Goal: Navigation & Orientation: Find specific page/section

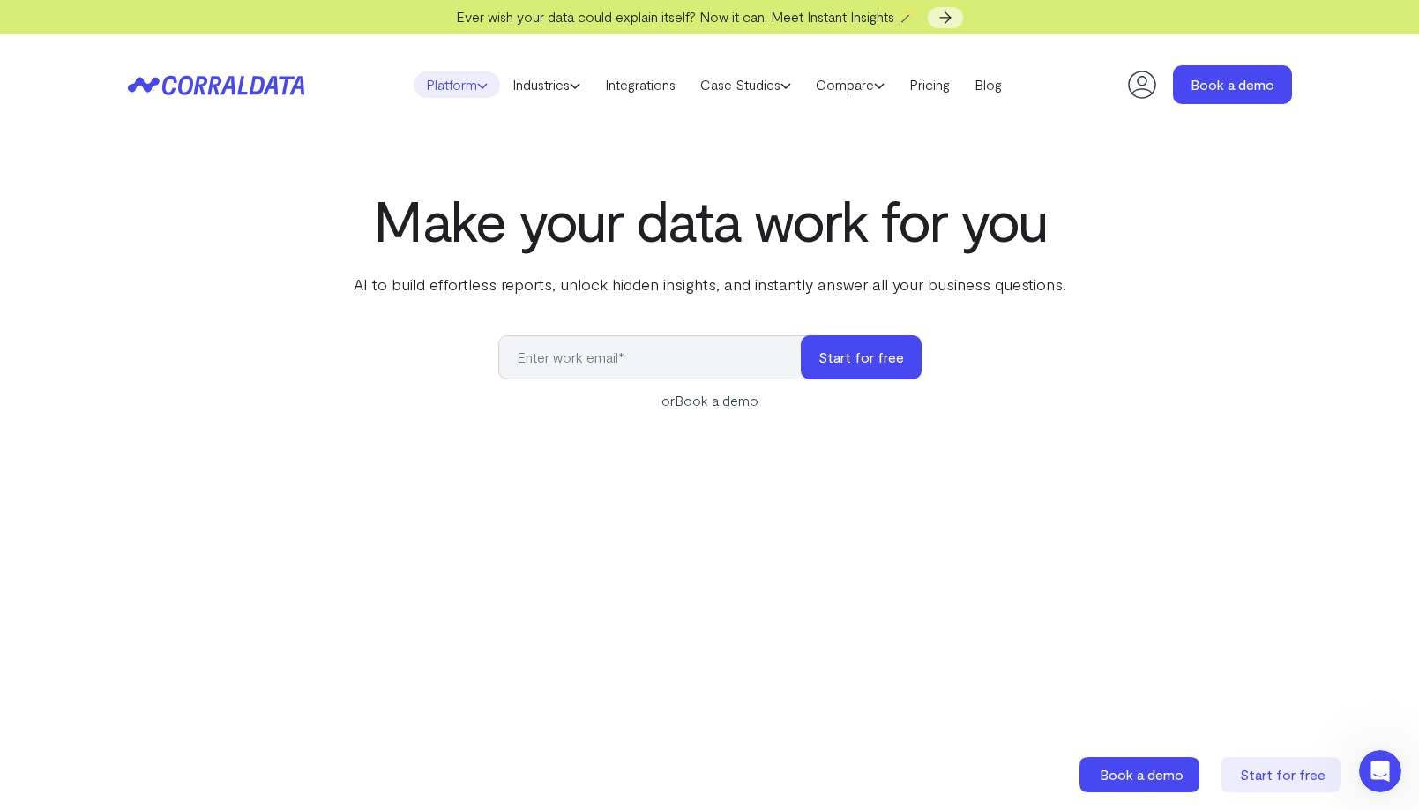
click at [467, 89] on link "Platform" at bounding box center [457, 84] width 86 height 26
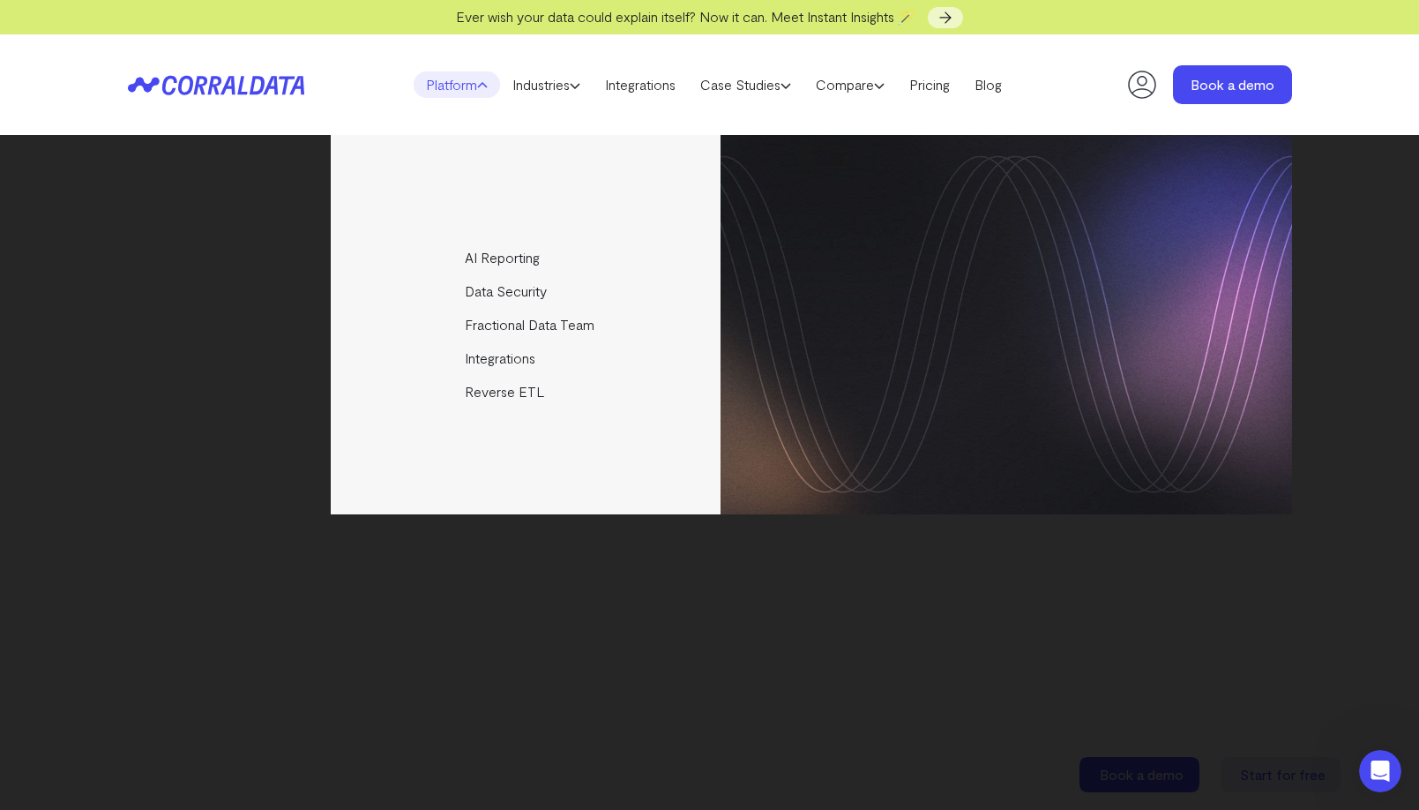
click at [168, 342] on div "AI Reporting Use AI to effortlessly answer any business questions from all your…" at bounding box center [710, 324] width 1164 height 379
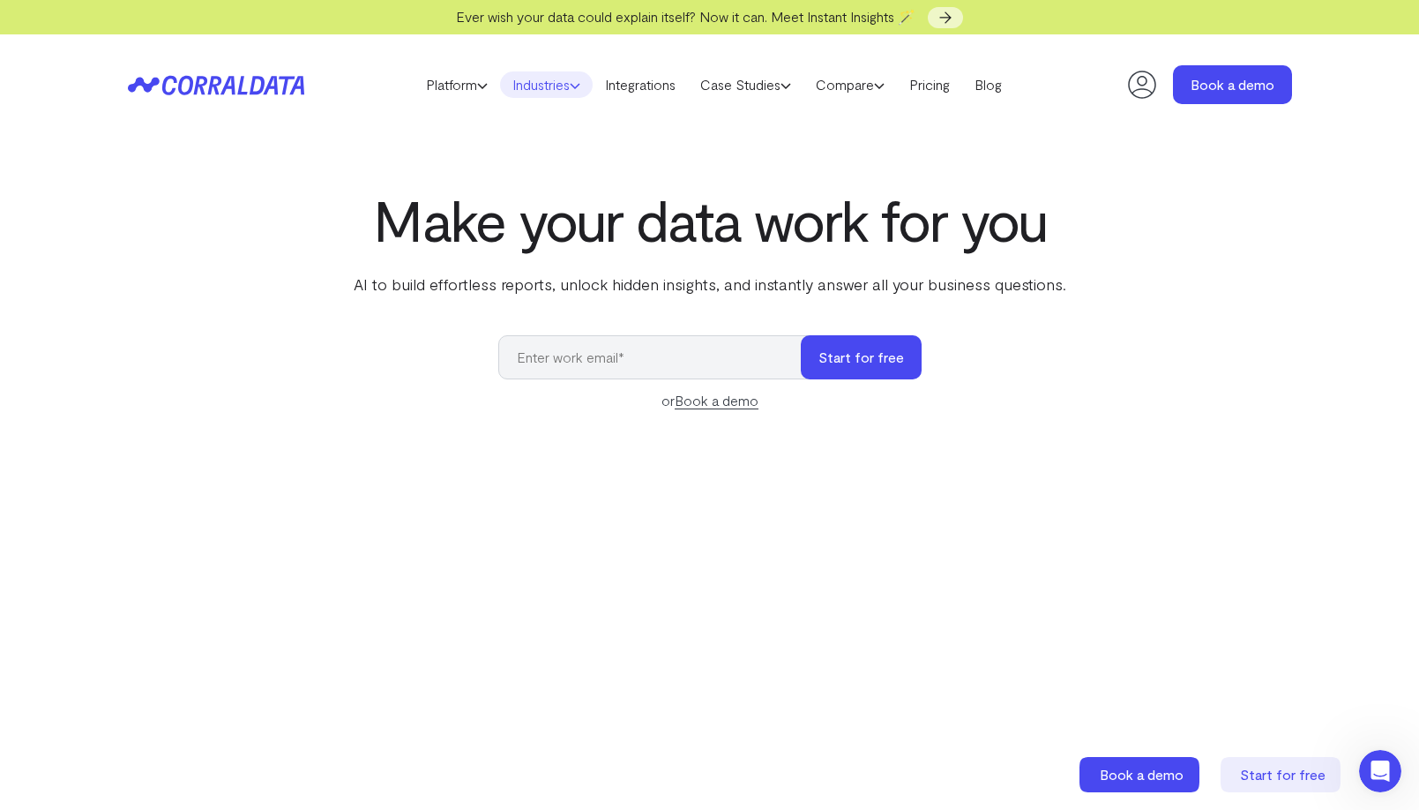
click at [548, 84] on link "Industries" at bounding box center [546, 84] width 93 height 26
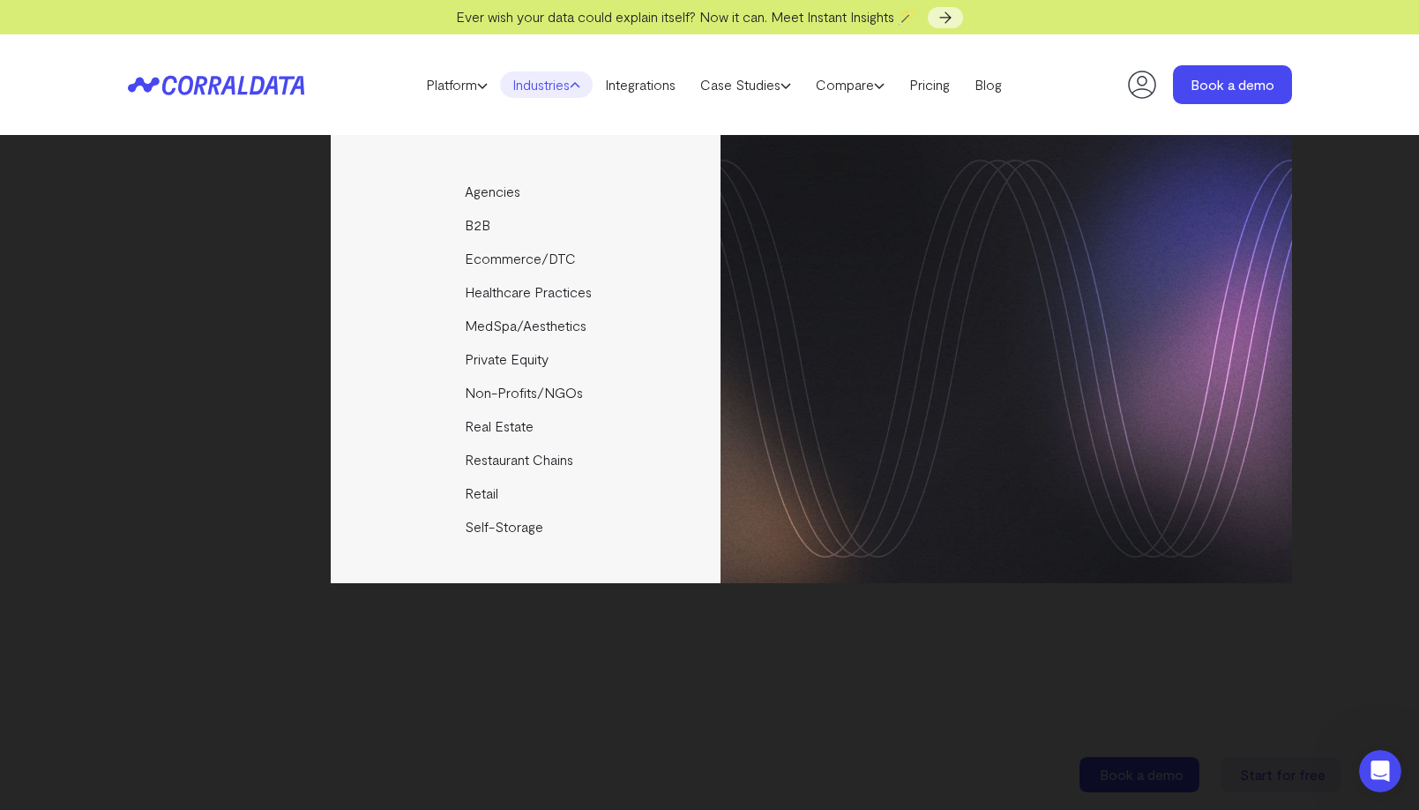
click at [183, 228] on div "Agencies Help your clients become data driven faster through seamless reporting…" at bounding box center [710, 359] width 1164 height 448
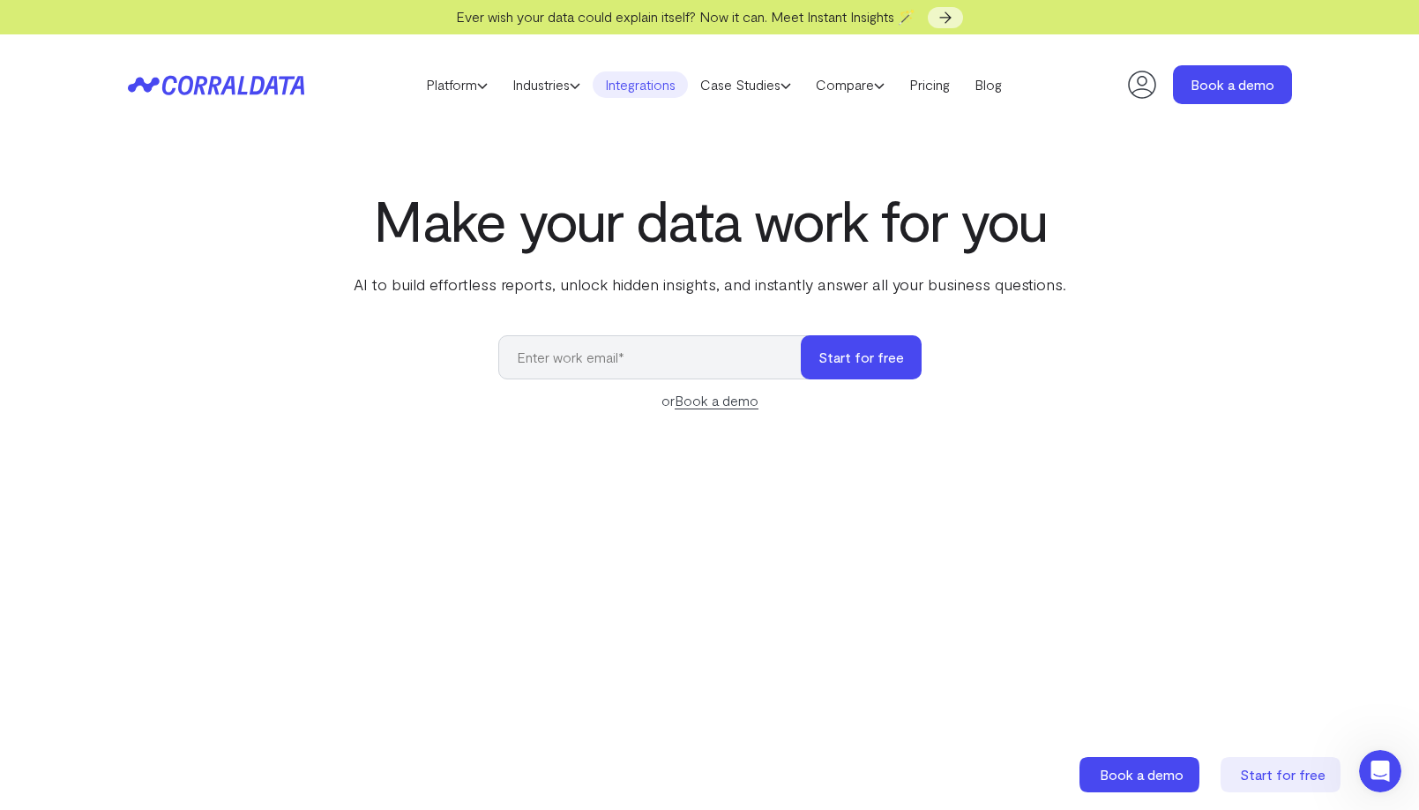
click at [641, 93] on link "Integrations" at bounding box center [640, 84] width 95 height 26
